Goal: Task Accomplishment & Management: Use online tool/utility

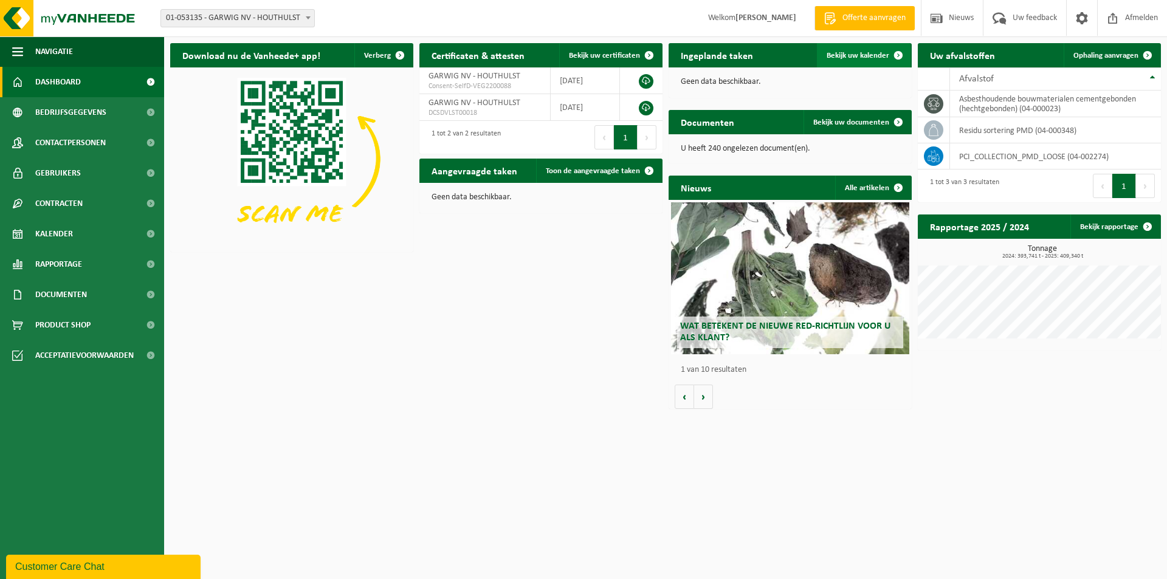
click at [887, 55] on span at bounding box center [898, 55] width 24 height 24
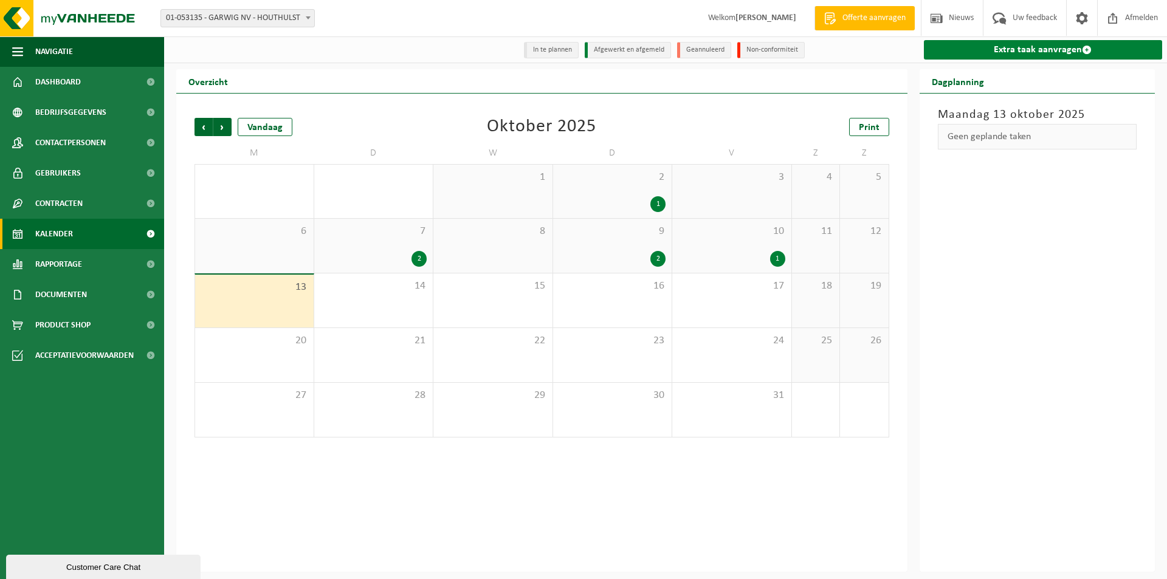
click at [1057, 52] on link "Extra taak aanvragen" at bounding box center [1043, 49] width 239 height 19
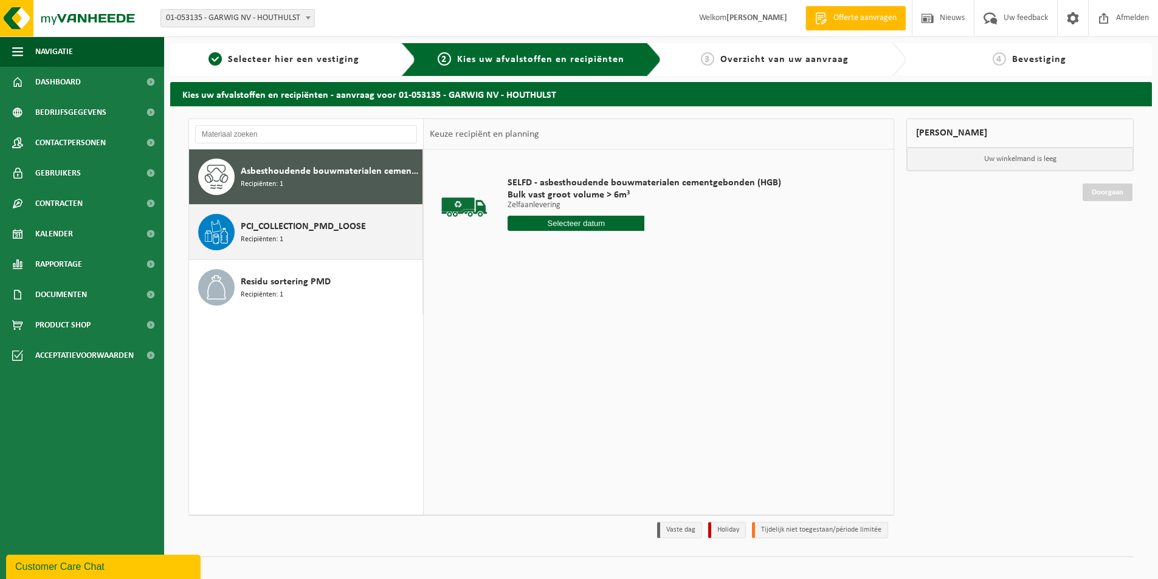
click at [295, 222] on span "PCI_COLLECTION_PMD_LOOSE" at bounding box center [303, 226] width 125 height 15
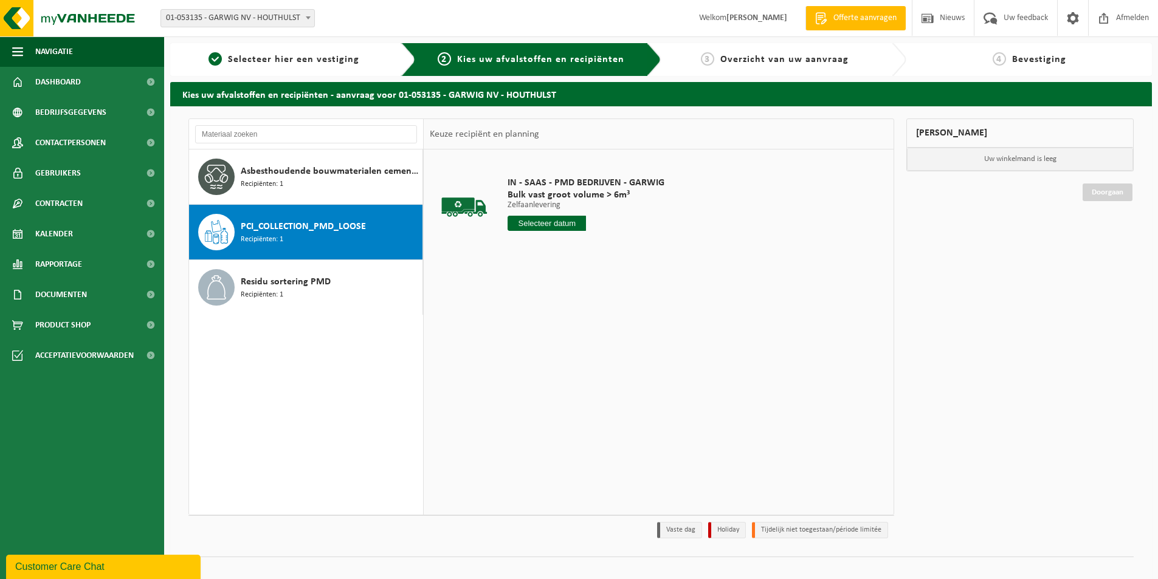
click at [563, 227] on input "text" at bounding box center [547, 223] width 78 height 15
click at [542, 327] on div "14" at bounding box center [540, 331] width 21 height 19
click at [551, 272] on button "In winkelmand" at bounding box center [542, 269] width 67 height 19
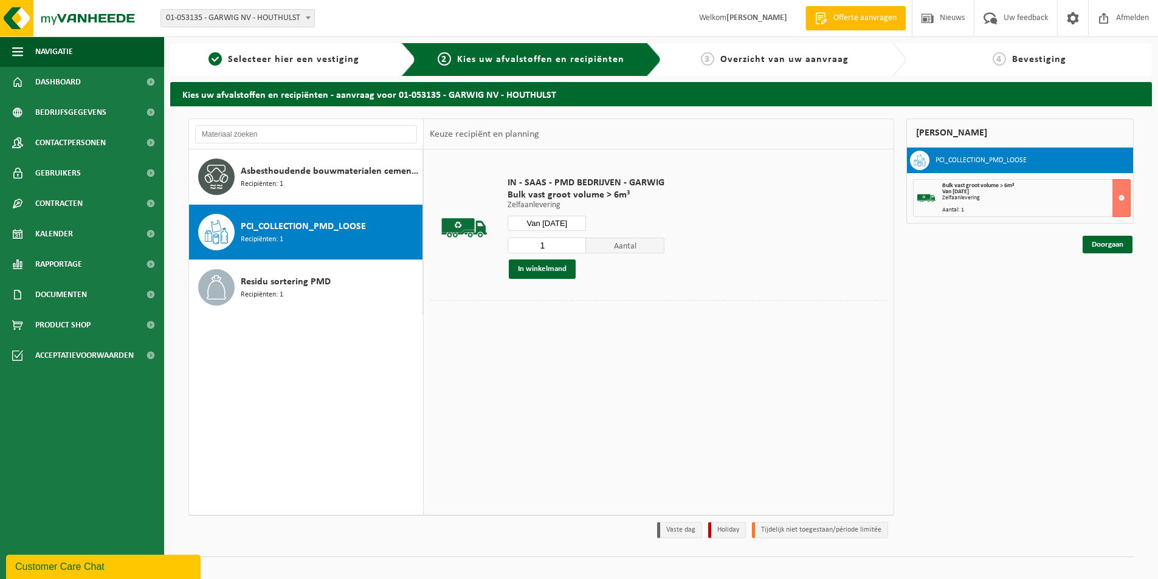
click at [554, 218] on input "Van 2025-10-14" at bounding box center [547, 223] width 78 height 15
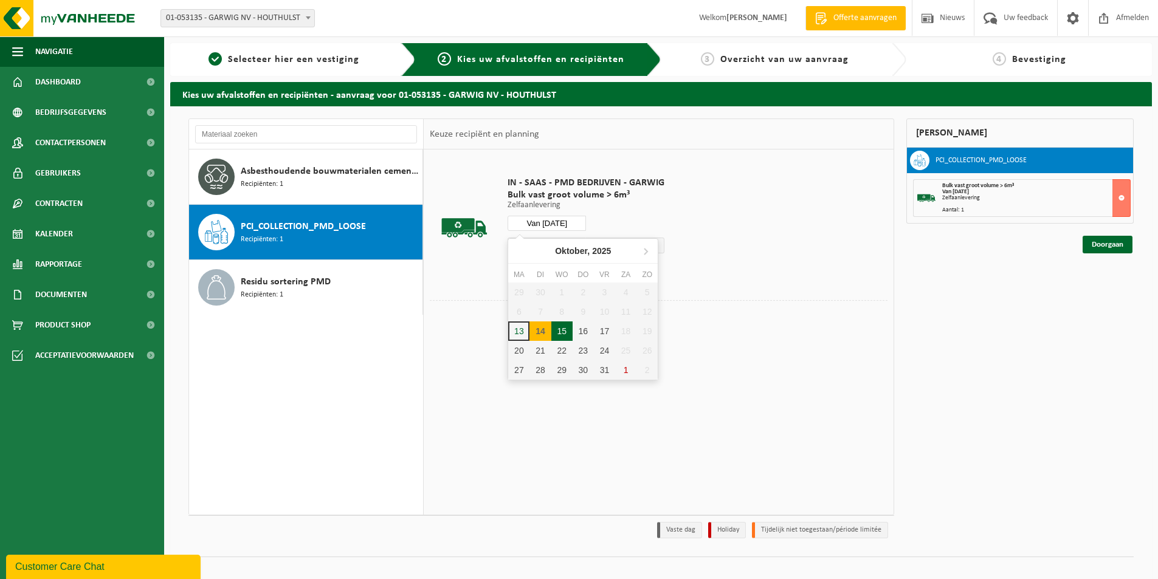
click at [562, 329] on div "15" at bounding box center [561, 331] width 21 height 19
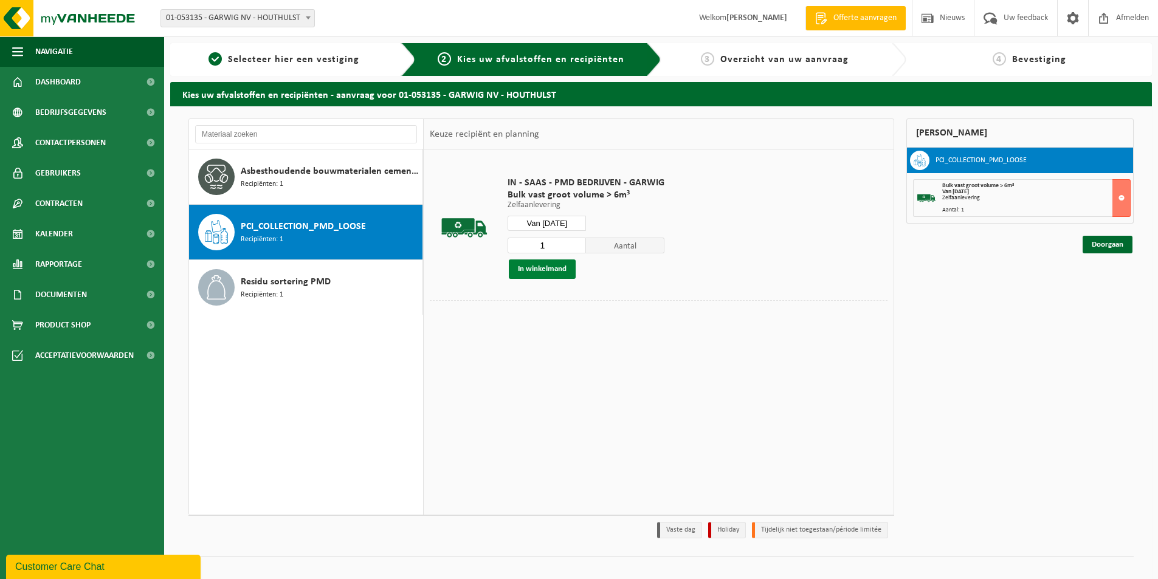
click at [550, 271] on button "In winkelmand" at bounding box center [542, 269] width 67 height 19
click at [559, 223] on input "Van 2025-10-15" at bounding box center [547, 223] width 78 height 15
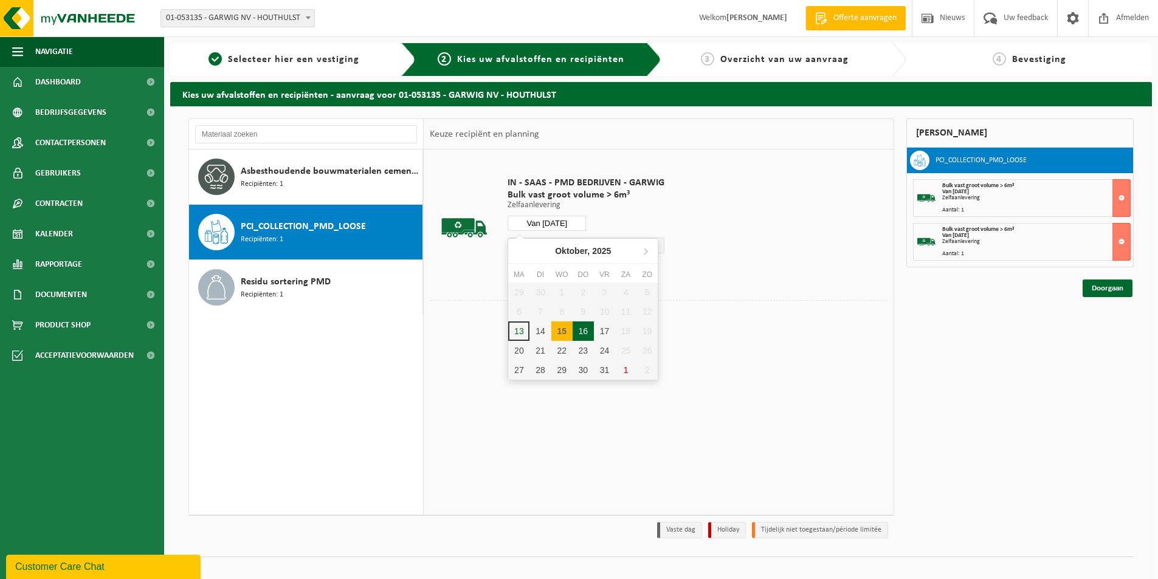
click at [582, 328] on div "16" at bounding box center [583, 331] width 21 height 19
type input "Van 2025-10-16"
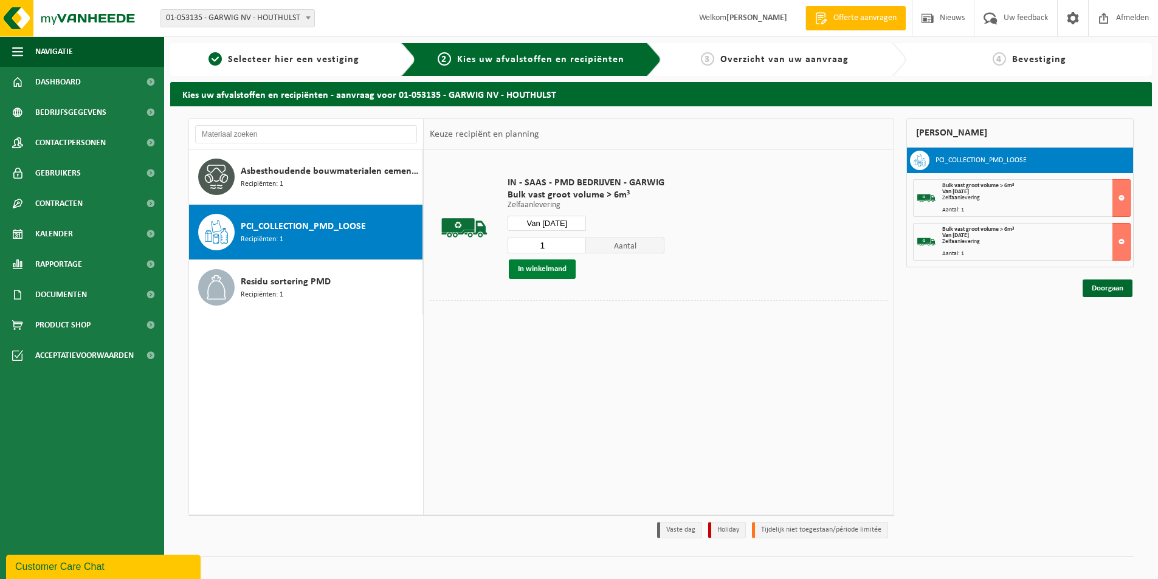
click at [548, 272] on button "In winkelmand" at bounding box center [542, 269] width 67 height 19
click at [1117, 333] on link "Doorgaan" at bounding box center [1108, 332] width 50 height 18
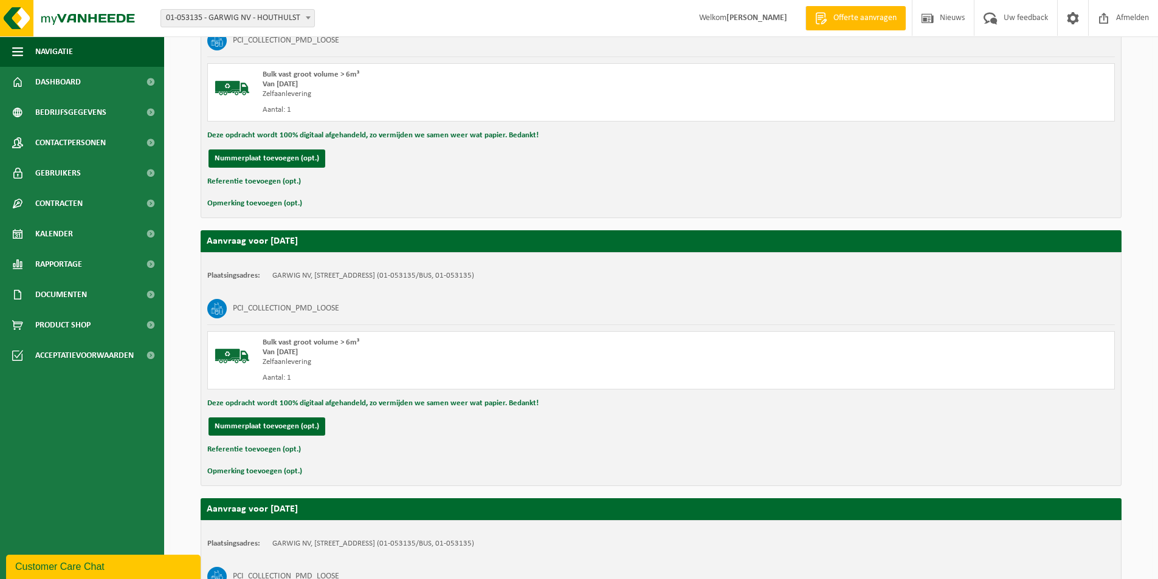
scroll to position [540, 0]
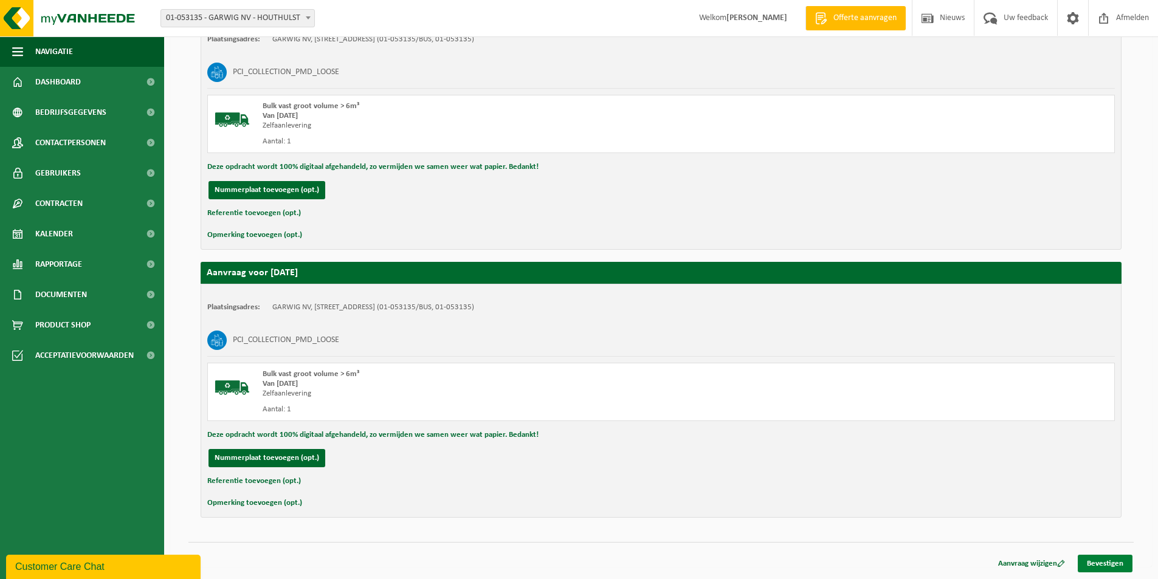
click at [1109, 558] on link "Bevestigen" at bounding box center [1105, 564] width 55 height 18
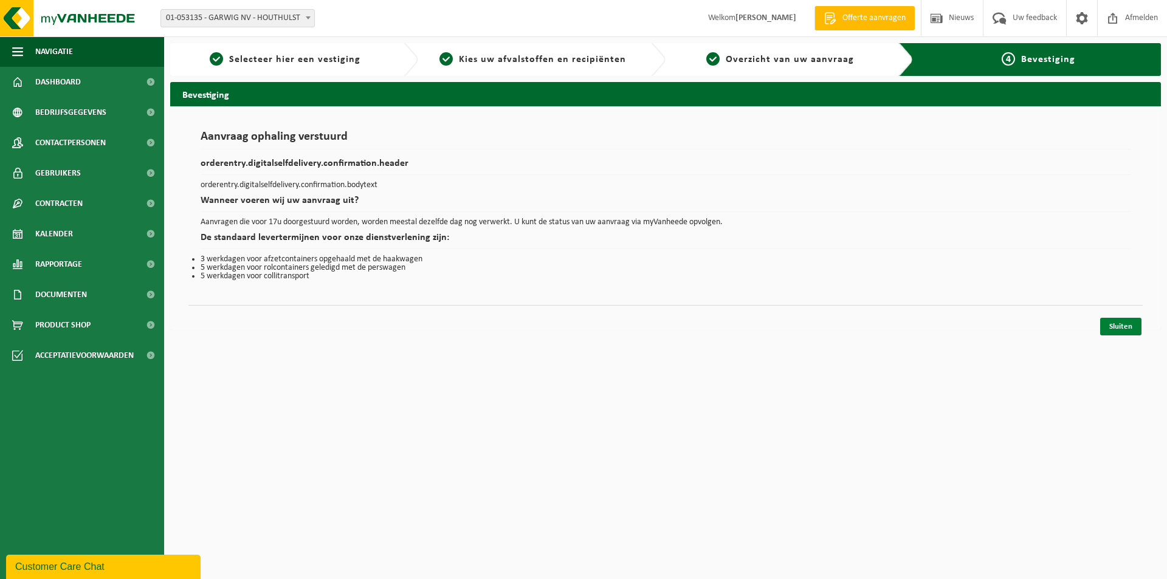
click at [1122, 333] on link "Sluiten" at bounding box center [1120, 327] width 41 height 18
